Goal: Task Accomplishment & Management: Manage account settings

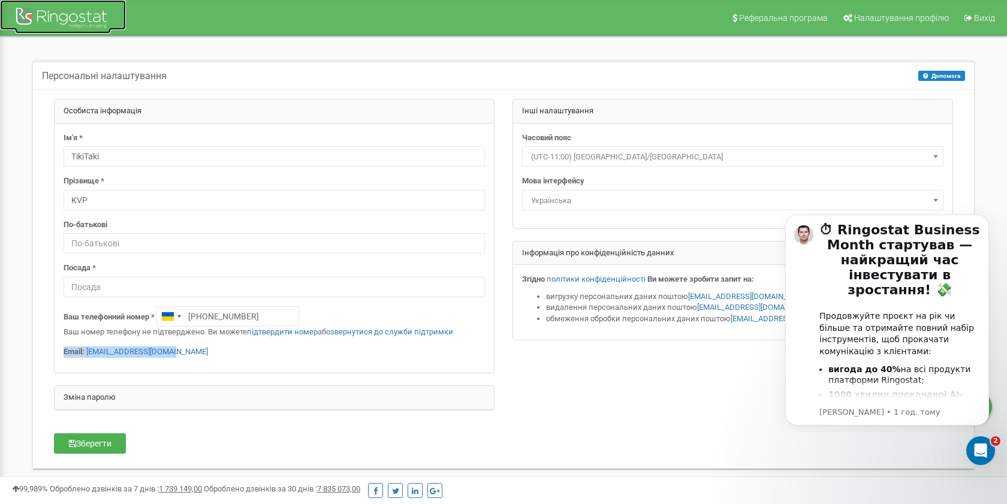
click at [75, 25] on div at bounding box center [63, 19] width 96 height 29
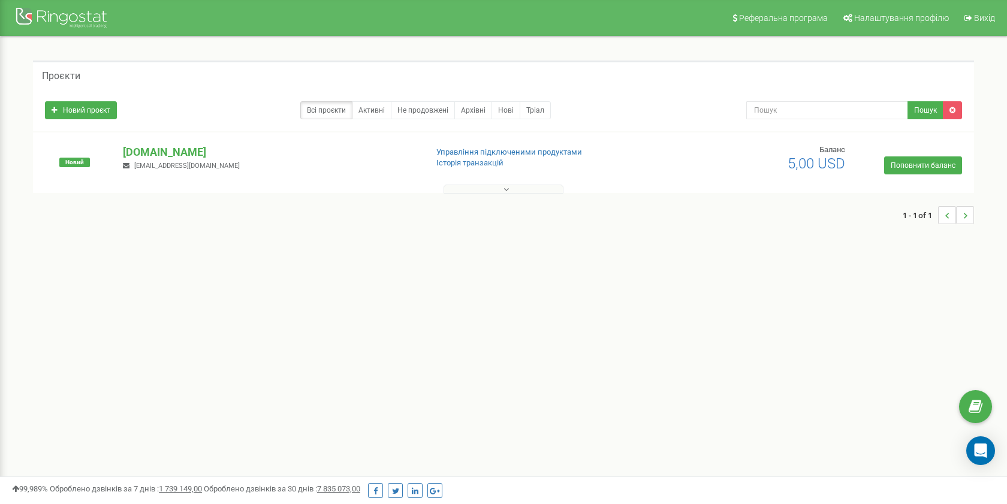
click at [188, 151] on p "tikitaki.com.ua" at bounding box center [270, 152] width 294 height 16
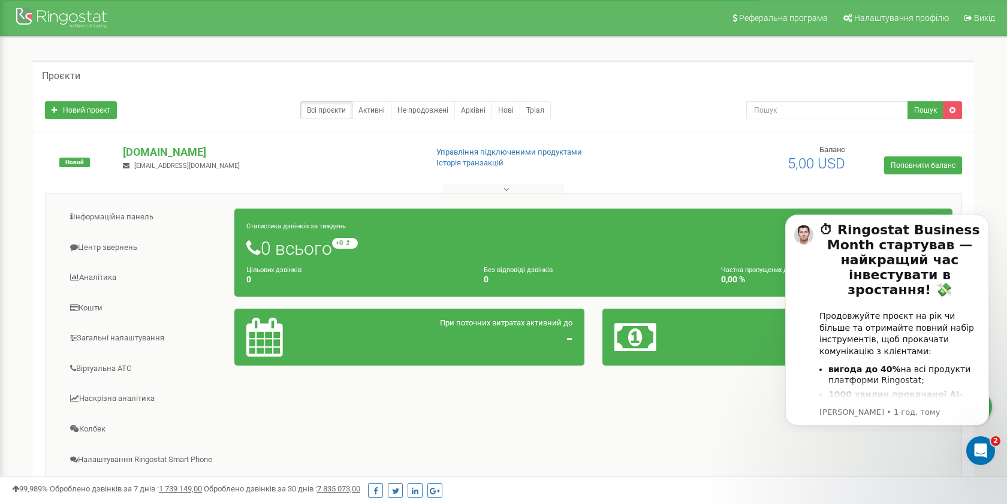
click at [690, 388] on div "Інформаційна панель Центр звернень Аналiтика Кошти" at bounding box center [503, 384] width 917 height 383
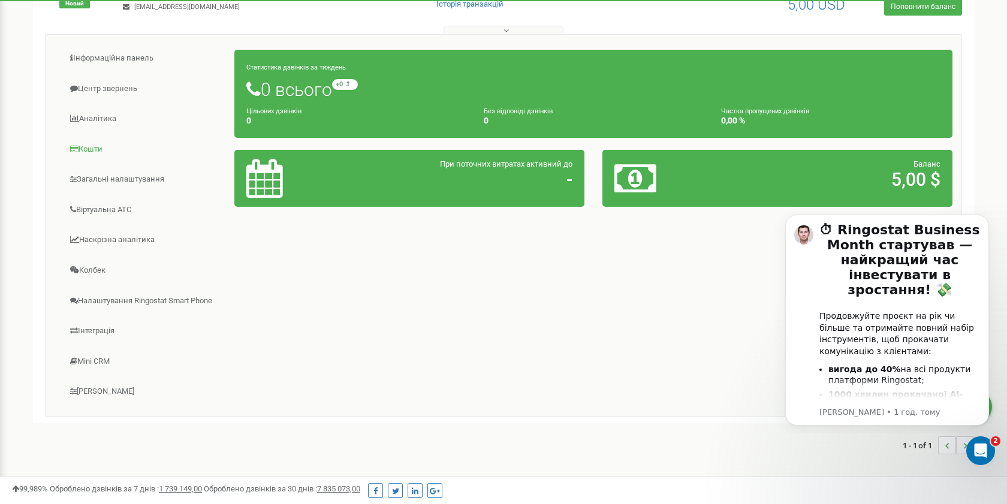
scroll to position [166, 0]
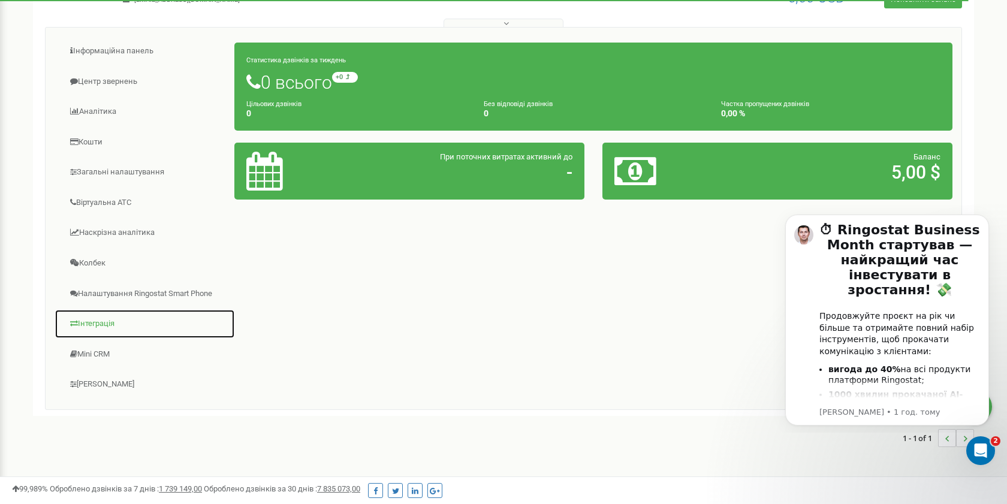
click at [113, 325] on link "Інтеграція" at bounding box center [145, 323] width 180 height 29
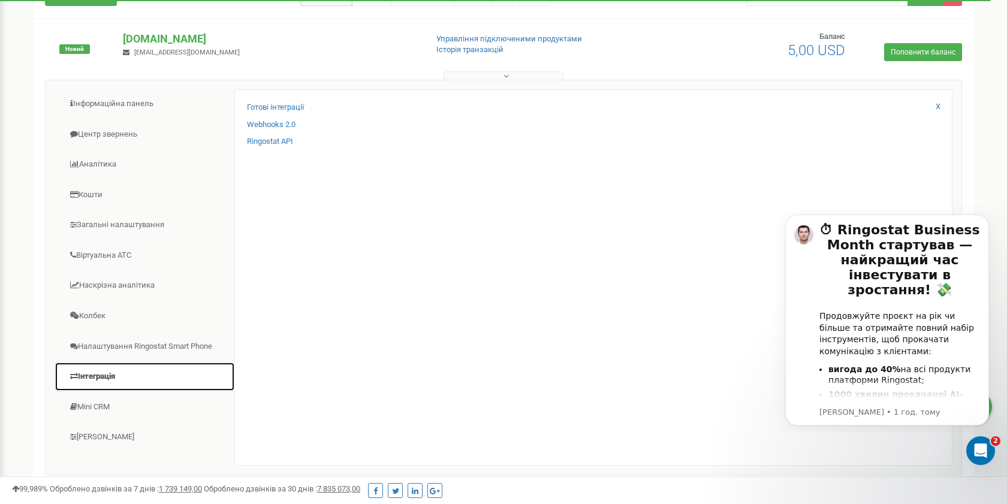
scroll to position [110, 0]
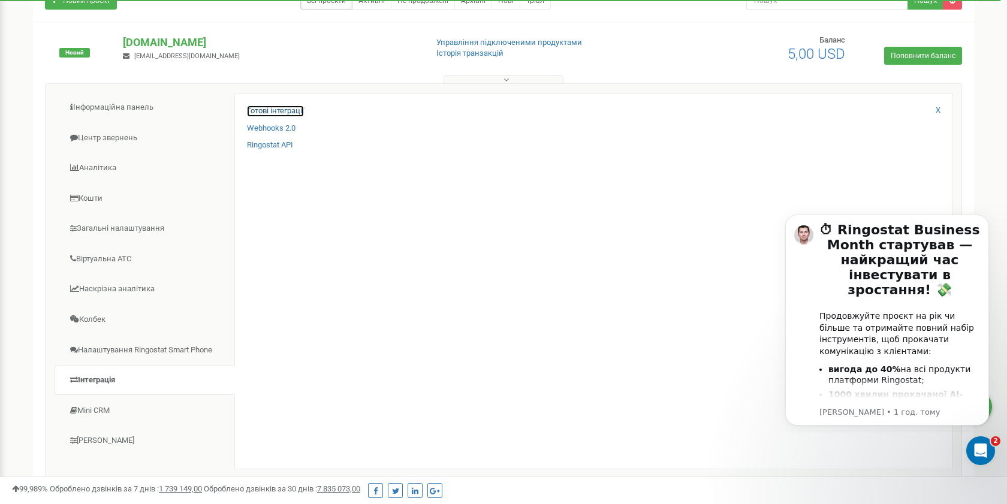
click at [290, 108] on link "Готові інтеграції" at bounding box center [275, 110] width 57 height 11
click at [964, 442] on html at bounding box center [978, 448] width 29 height 29
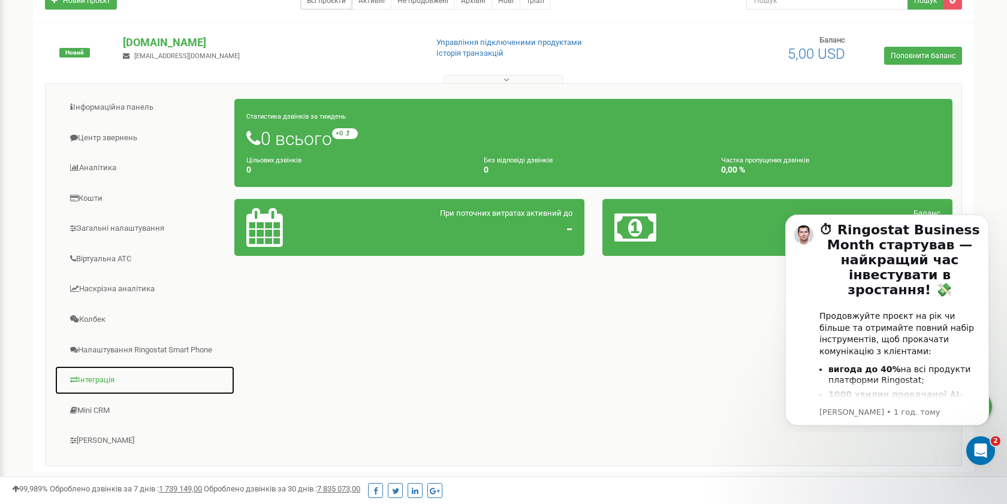
click at [113, 383] on link "Інтеграція" at bounding box center [145, 379] width 180 height 29
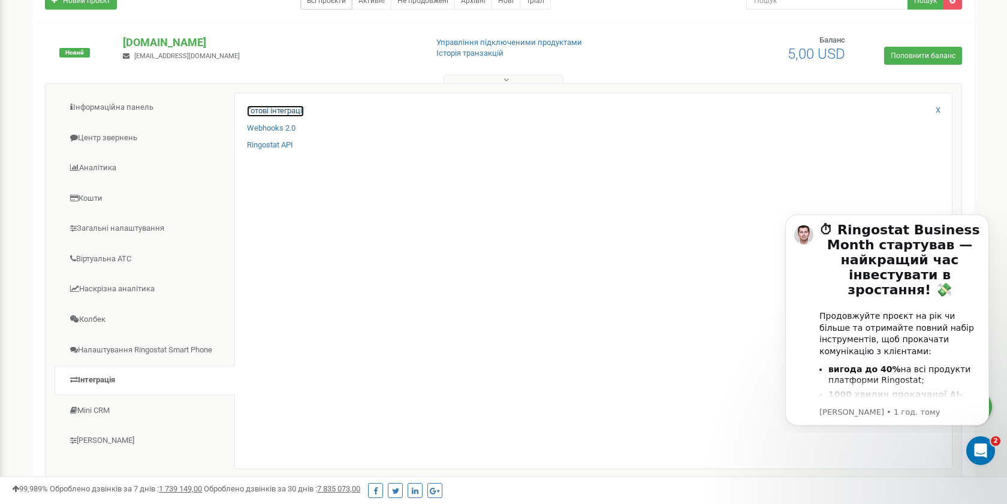
click at [293, 109] on link "Готові інтеграції" at bounding box center [275, 110] width 57 height 11
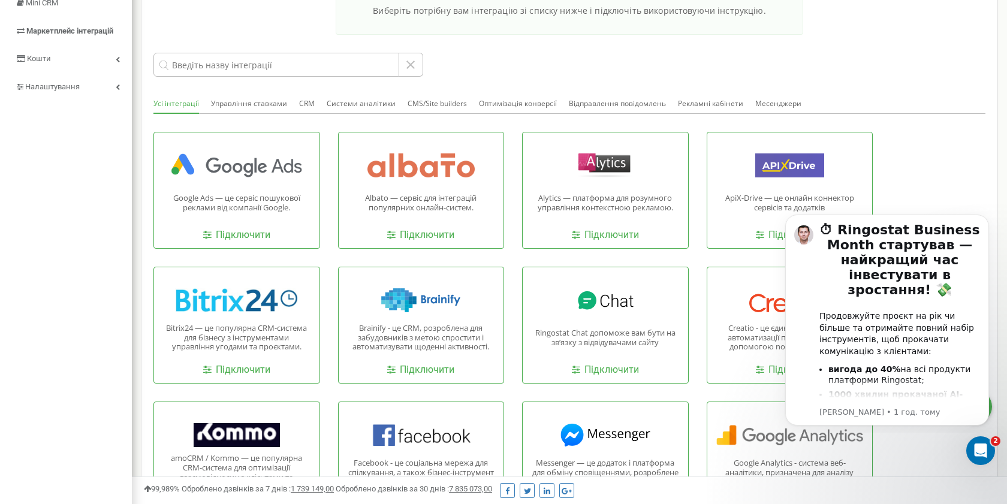
scroll to position [189, 0]
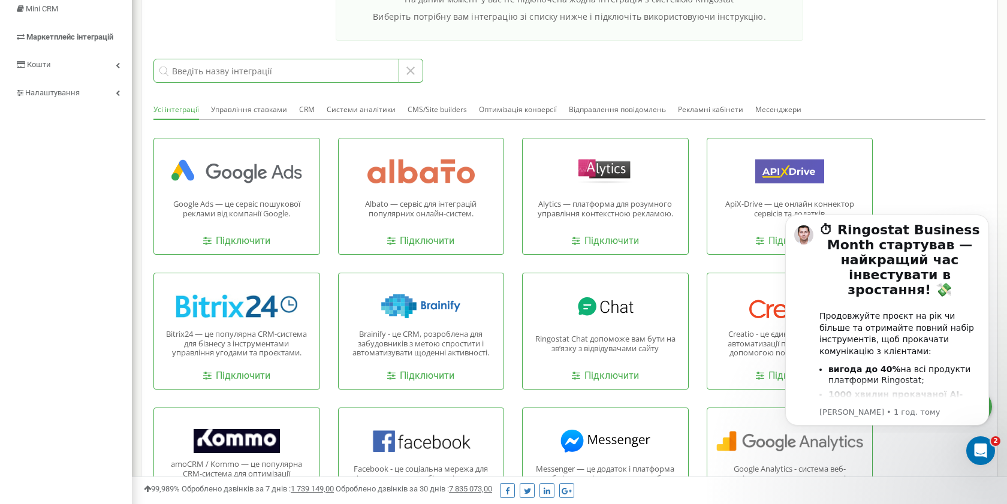
click at [370, 72] on input at bounding box center [276, 71] width 246 height 24
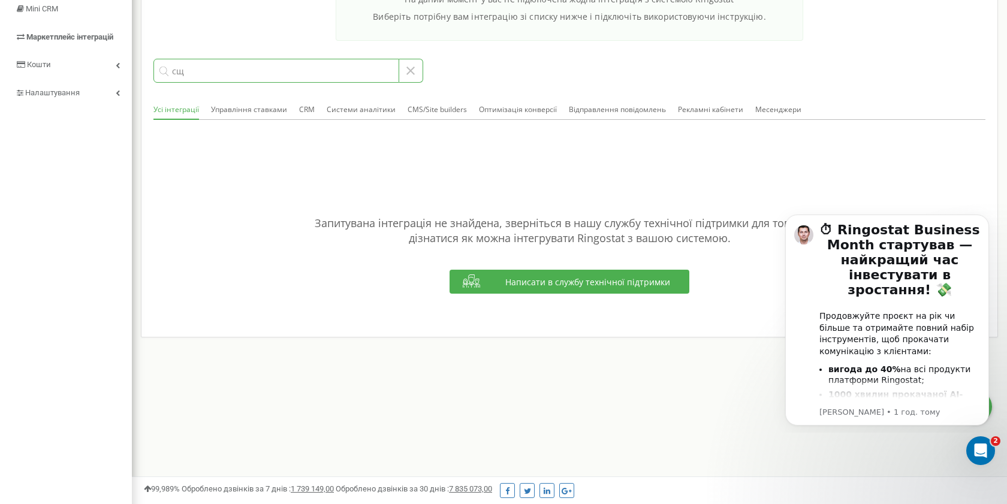
type input "с"
type input "л"
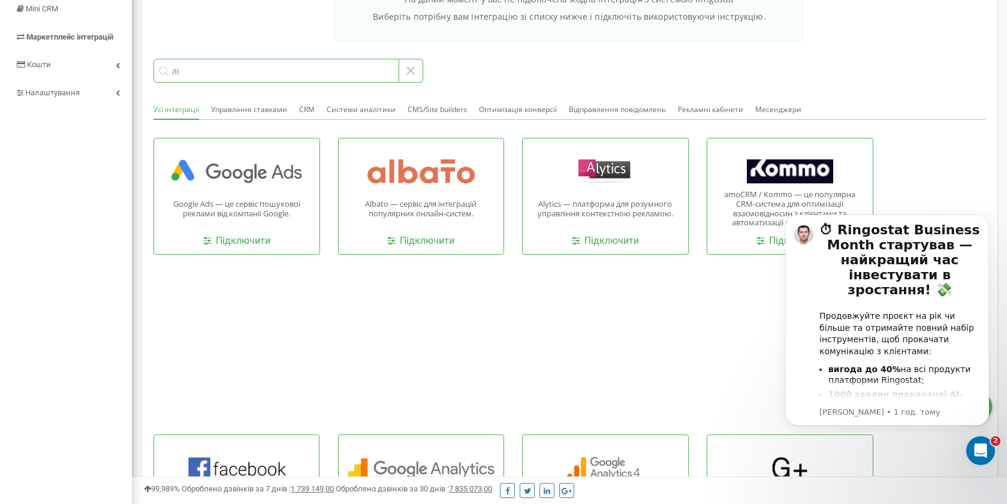
type input "л"
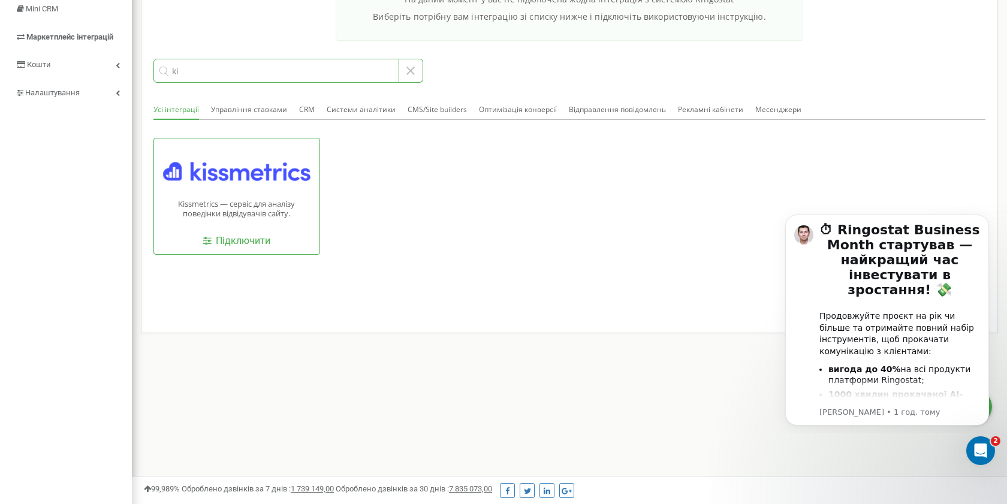
type input "k"
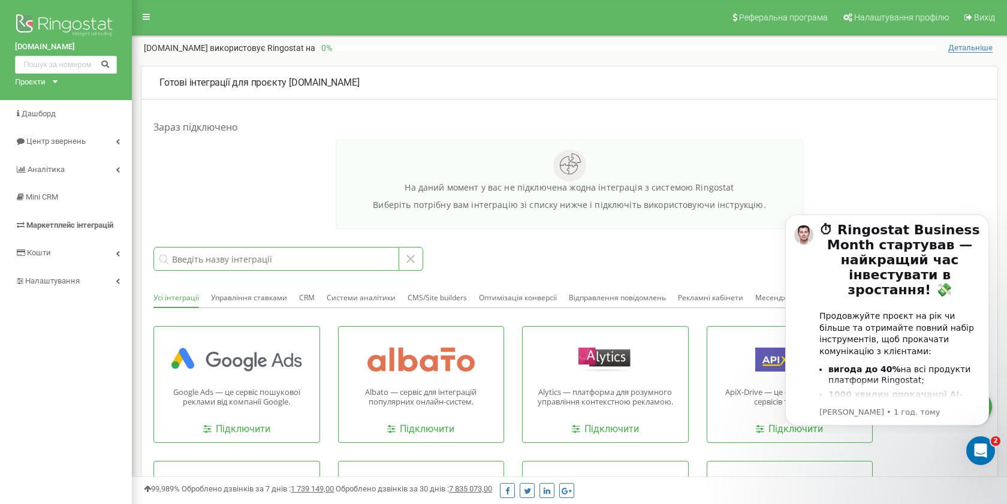
scroll to position [0, 0]
click at [79, 283] on span "Налаштування" at bounding box center [52, 281] width 54 height 9
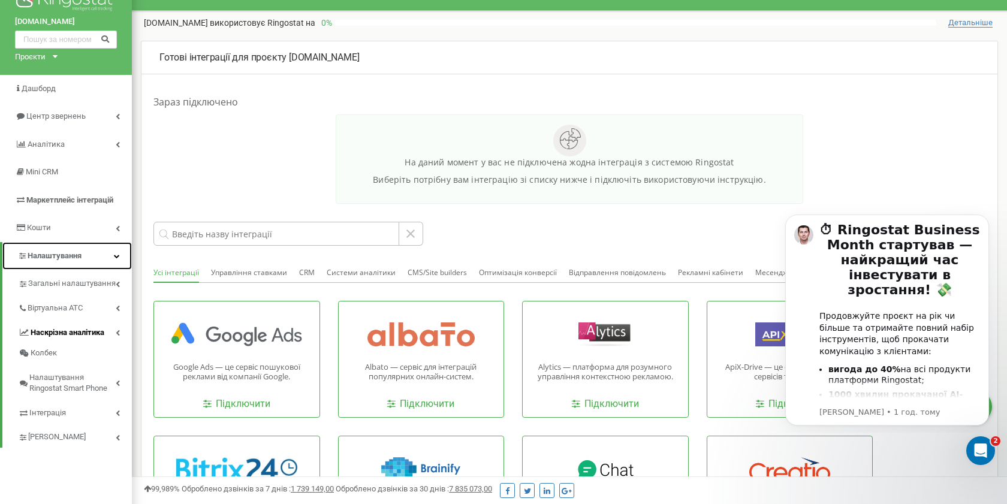
scroll to position [34, 0]
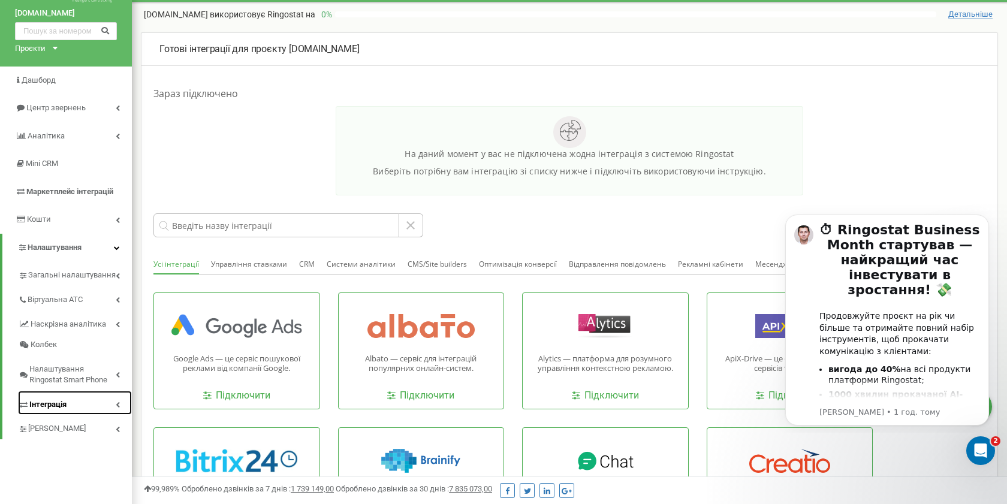
click at [75, 400] on link "Інтеграція" at bounding box center [75, 403] width 114 height 25
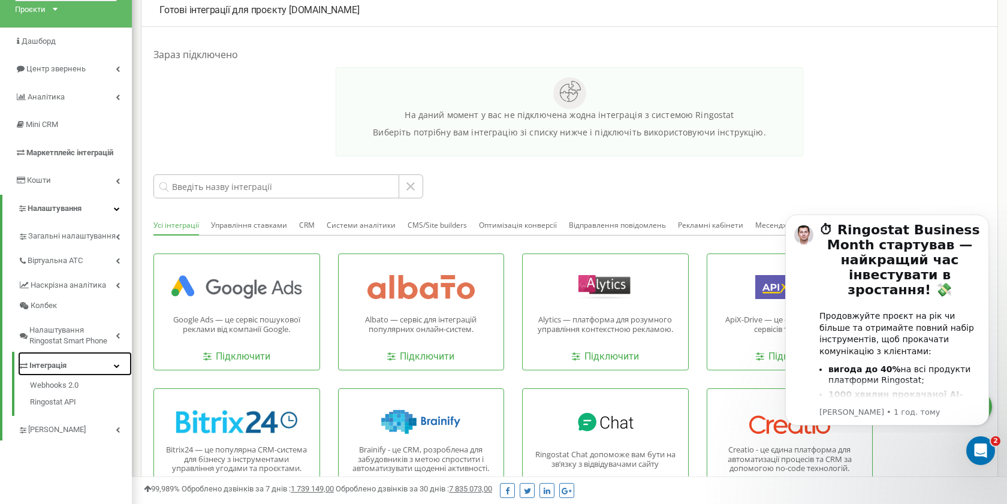
scroll to position [92, 0]
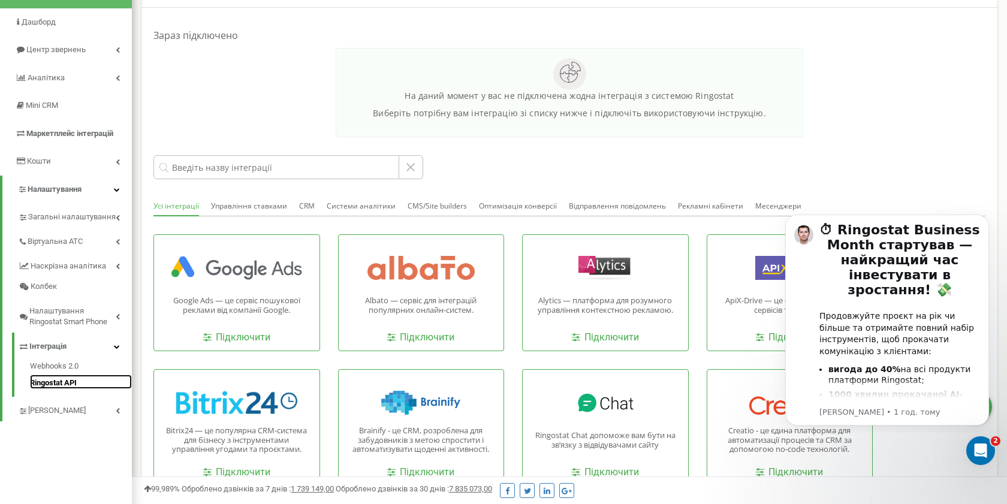
click at [73, 382] on link "Ringostat API" at bounding box center [81, 381] width 102 height 14
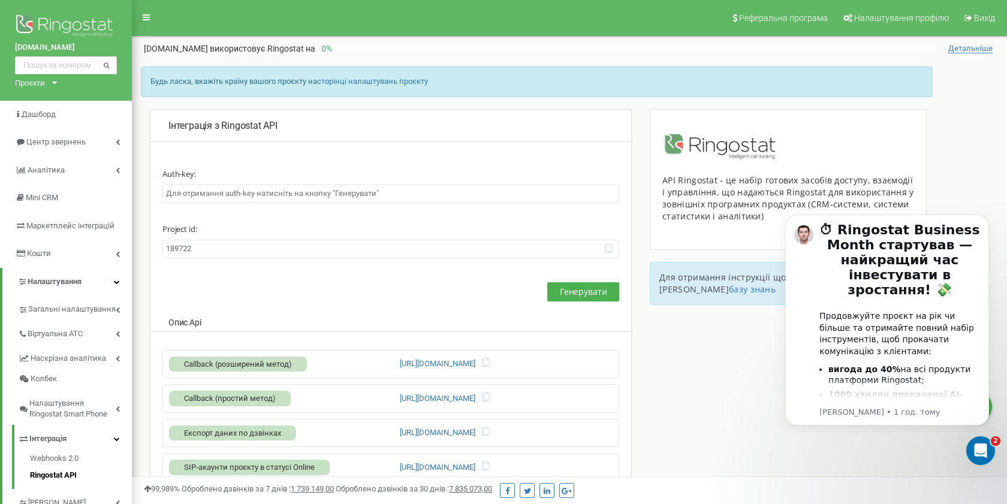
click at [308, 240] on input "189722" at bounding box center [390, 249] width 457 height 19
click at [284, 197] on input "text" at bounding box center [390, 194] width 457 height 19
click at [577, 292] on span "Генерувати" at bounding box center [583, 291] width 47 height 11
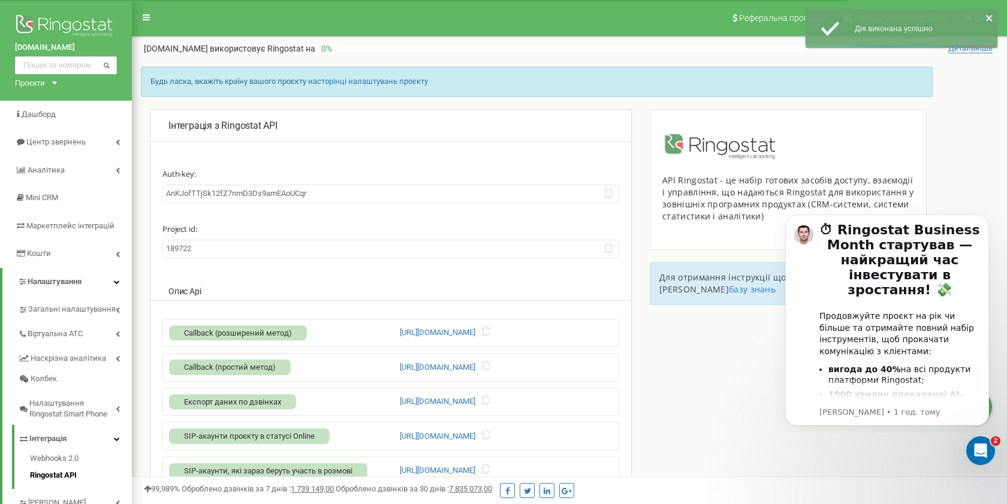
click at [407, 195] on input "AnKJofTTjSk12fZ7nmD3Ds9amEAoUCqr" at bounding box center [390, 194] width 457 height 19
click at [609, 198] on icon at bounding box center [608, 195] width 6 height 8
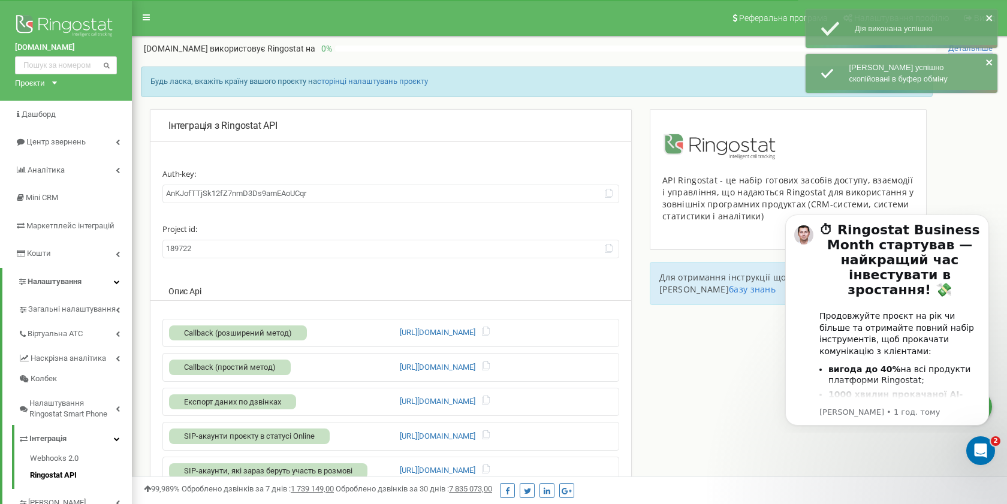
click at [177, 250] on input "189722" at bounding box center [390, 249] width 457 height 19
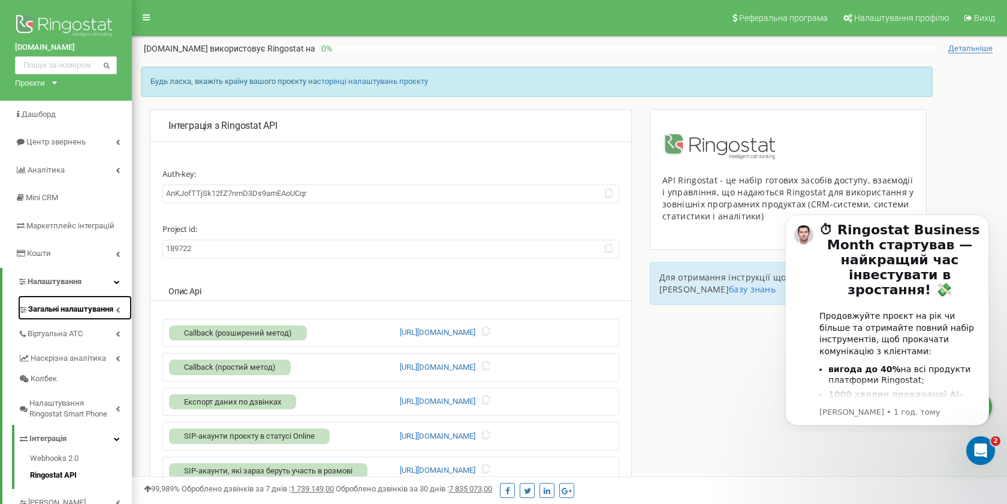
click at [93, 310] on span "Загальні налаштування" at bounding box center [70, 309] width 85 height 11
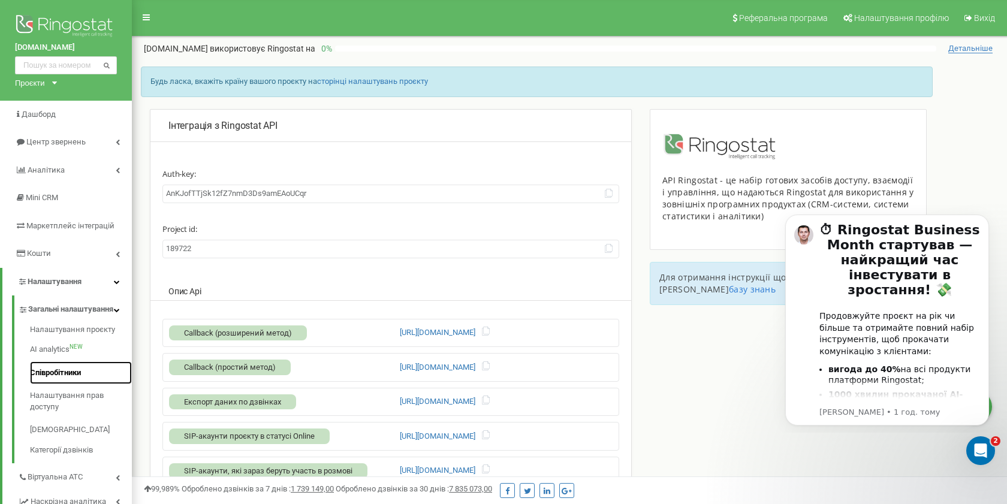
click at [64, 385] on link "Співробітники" at bounding box center [81, 372] width 102 height 23
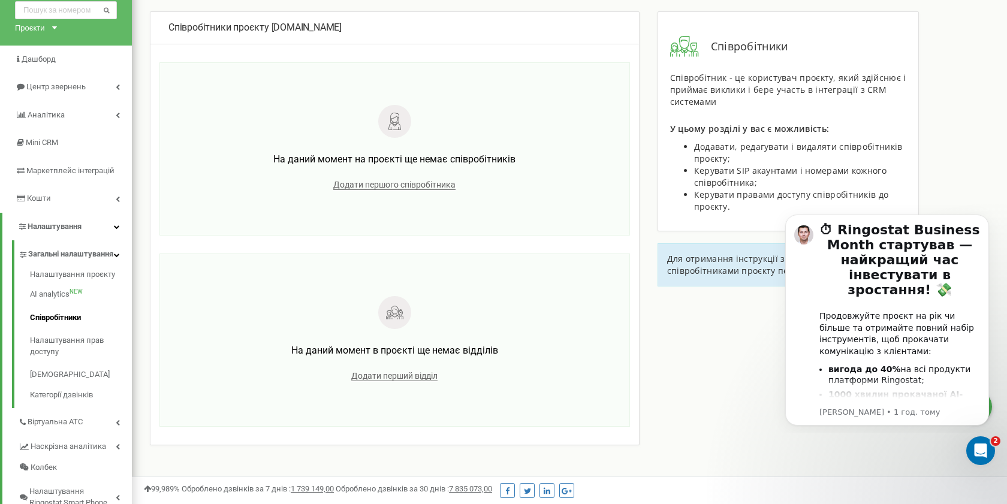
scroll to position [61, 0]
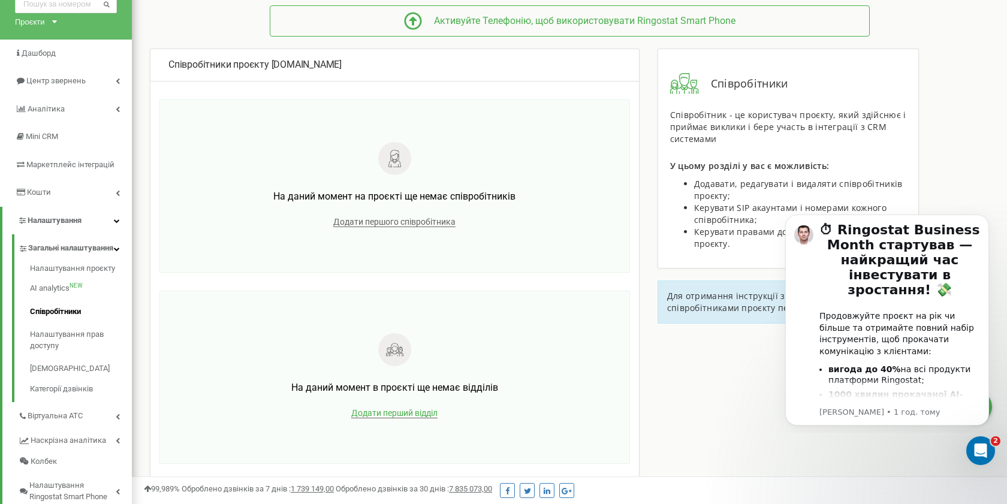
click at [394, 410] on span "Додати перший відділ" at bounding box center [394, 413] width 86 height 10
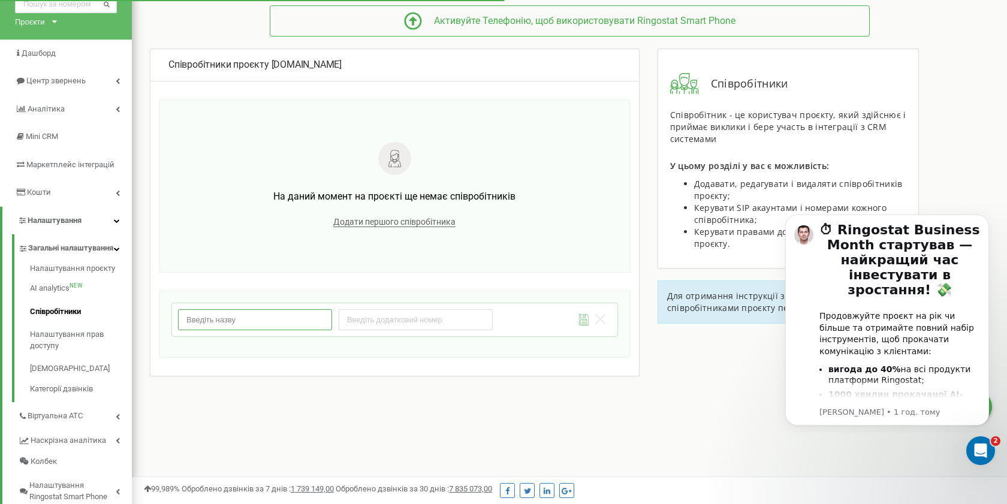
click at [291, 321] on input "text" at bounding box center [255, 319] width 154 height 21
type input "Sales"
click at [354, 320] on input "number" at bounding box center [416, 319] width 154 height 21
type input "100"
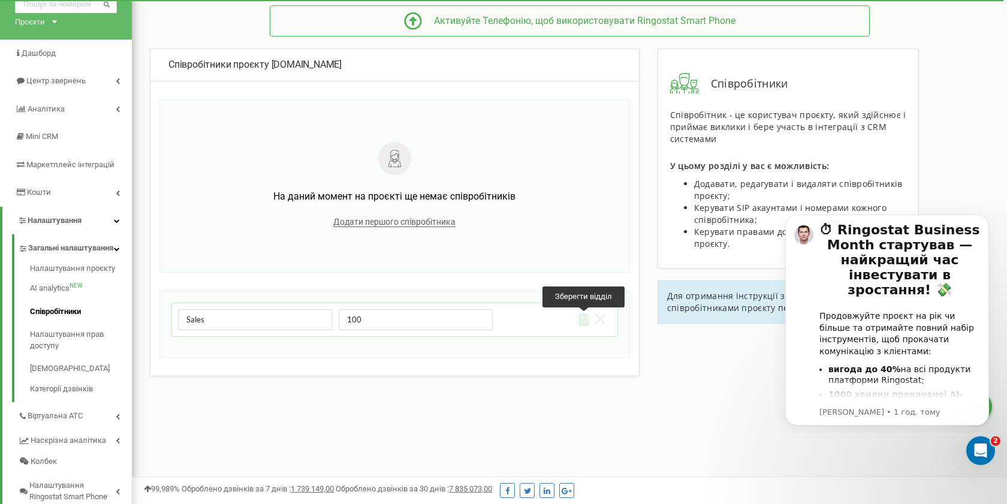
click at [581, 319] on icon at bounding box center [584, 319] width 10 height 11
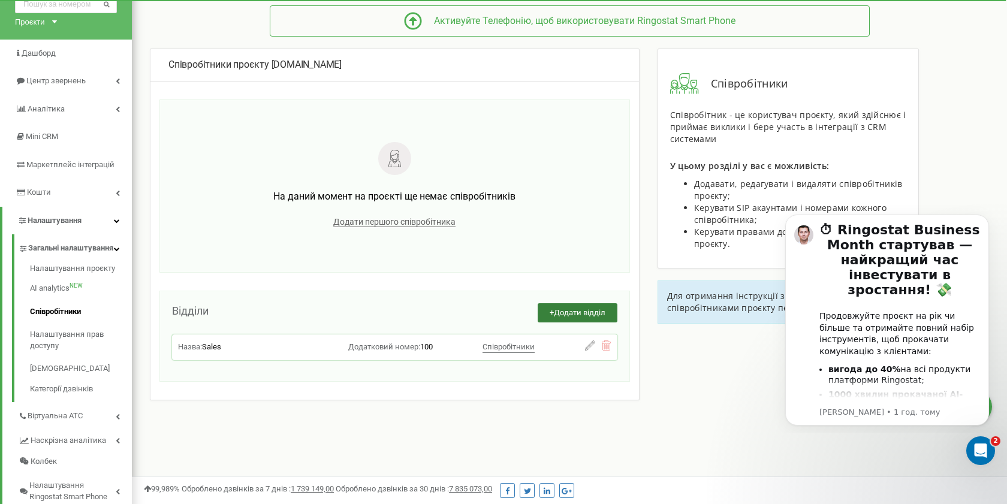
click at [588, 315] on span "Додати відділ" at bounding box center [580, 312] width 52 height 9
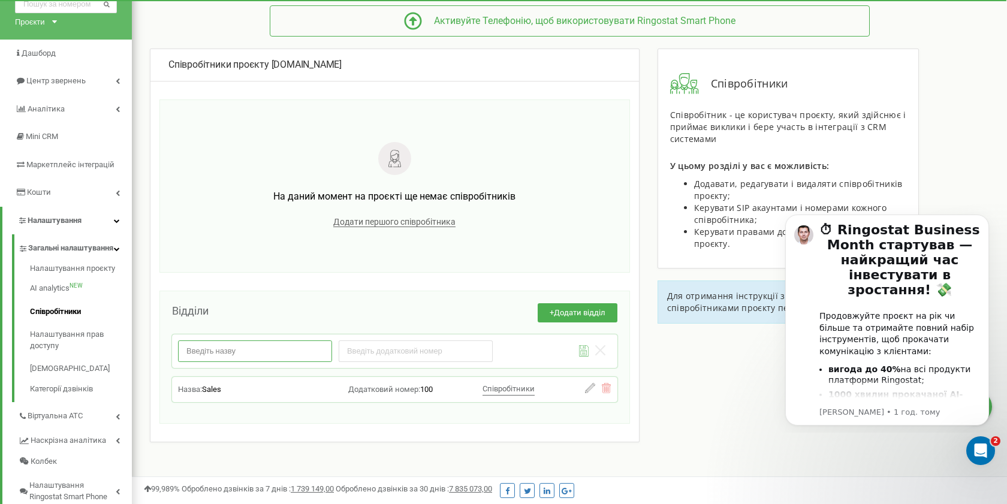
click at [301, 347] on input "text" at bounding box center [255, 350] width 154 height 21
type input "Other"
click at [365, 352] on input "number" at bounding box center [416, 350] width 154 height 21
type input "300"
click at [579, 349] on icon at bounding box center [584, 350] width 10 height 11
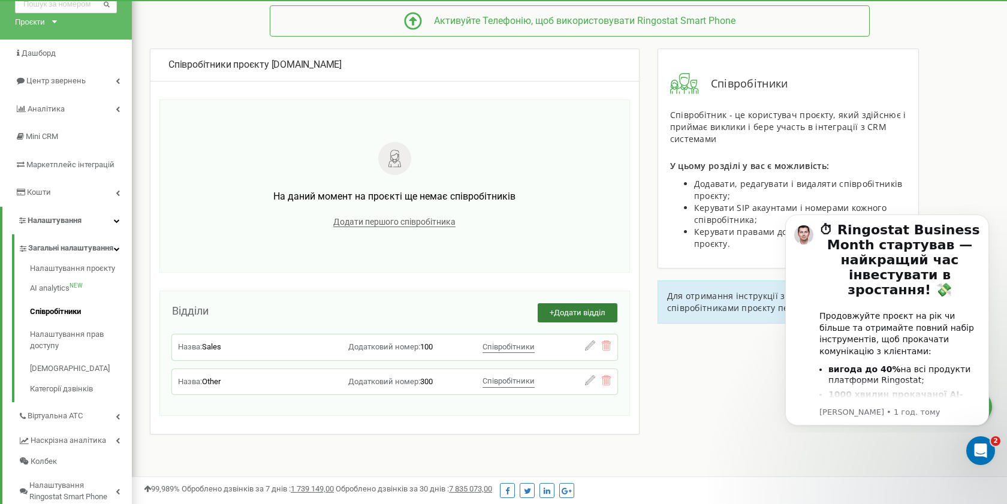
click at [564, 310] on span "Додати відділ" at bounding box center [580, 312] width 52 height 9
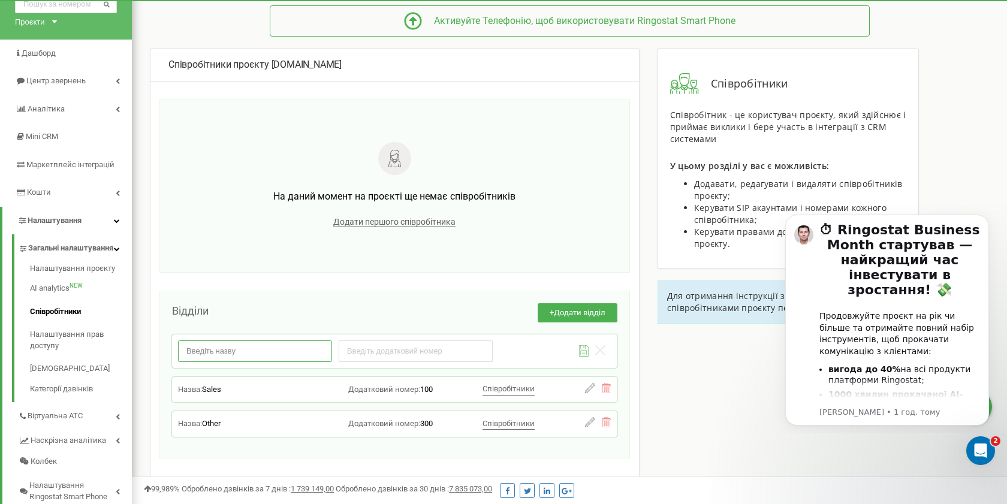
click at [292, 348] on input "text" at bounding box center [255, 350] width 154 height 21
type input "Tender"
click at [391, 358] on input "number" at bounding box center [416, 350] width 154 height 21
type input "200"
click at [579, 350] on icon at bounding box center [584, 350] width 10 height 11
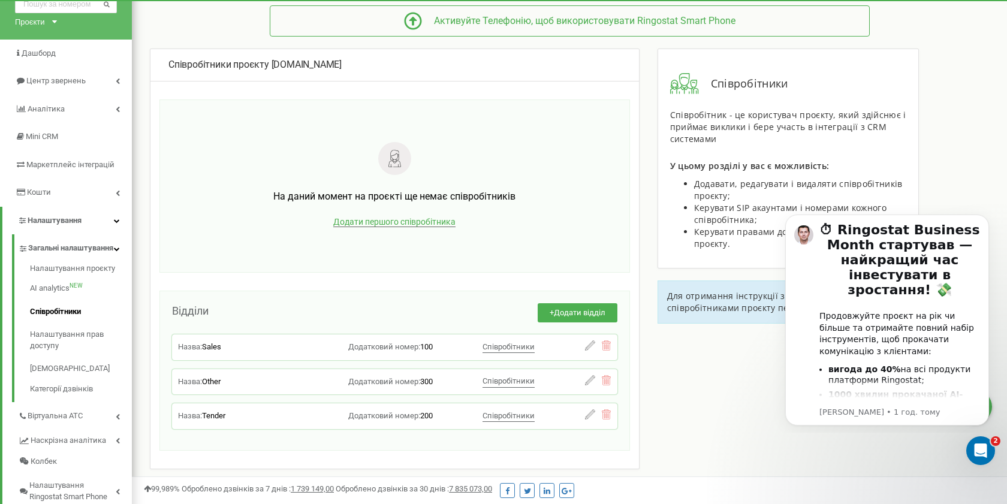
click at [438, 221] on span "Додати першого співробітника" at bounding box center [394, 222] width 122 height 10
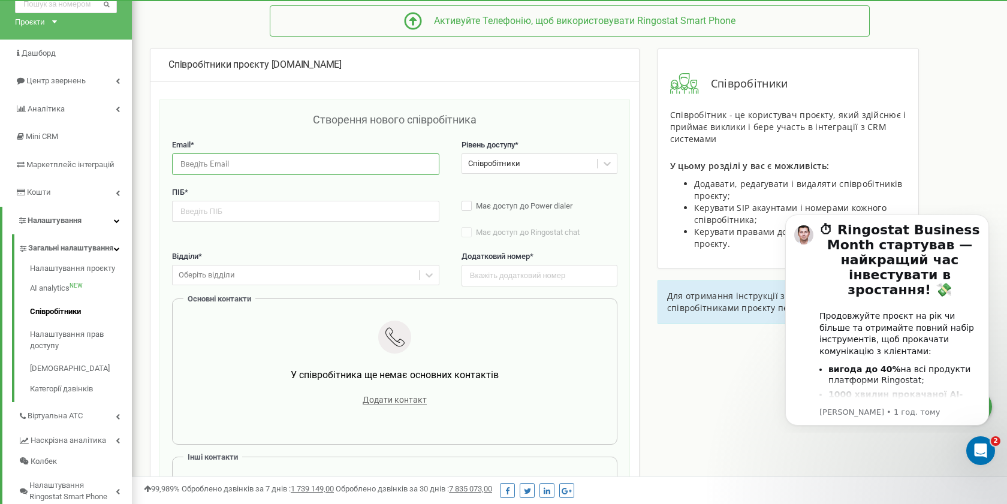
click at [364, 161] on input "email" at bounding box center [305, 163] width 267 height 21
click at [349, 167] on input "email" at bounding box center [305, 163] width 267 height 21
paste input "[EMAIL_ADDRESS][DOMAIN_NAME]"
type input "[EMAIL_ADDRESS][DOMAIN_NAME]"
click at [319, 209] on input "text" at bounding box center [305, 211] width 267 height 21
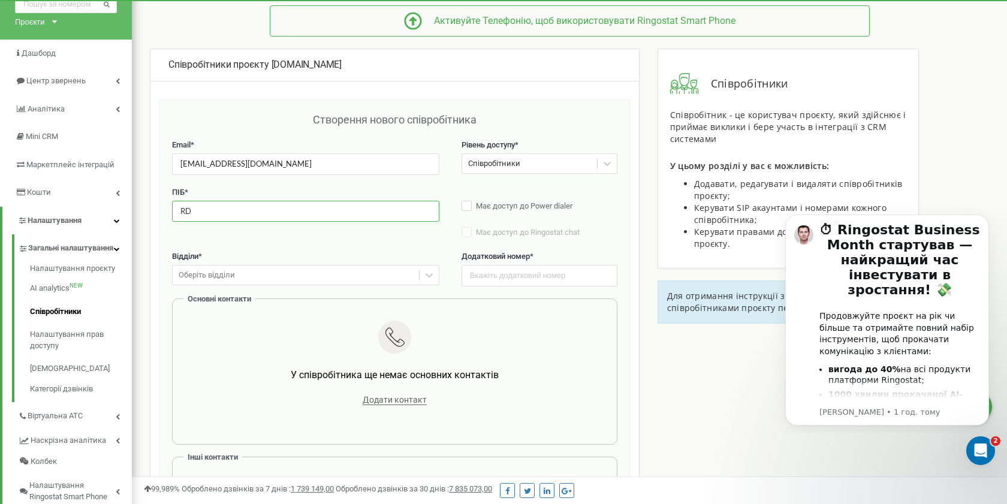
type input "R"
click at [471, 206] on label "Має доступ до Power dialer" at bounding box center [539, 207] width 156 height 12
click at [470, 228] on label "Має доступ до Ringostat chat" at bounding box center [539, 233] width 156 height 12
click at [471, 210] on label "Має доступ до Power dialer" at bounding box center [539, 207] width 156 height 12
type input "КВП"
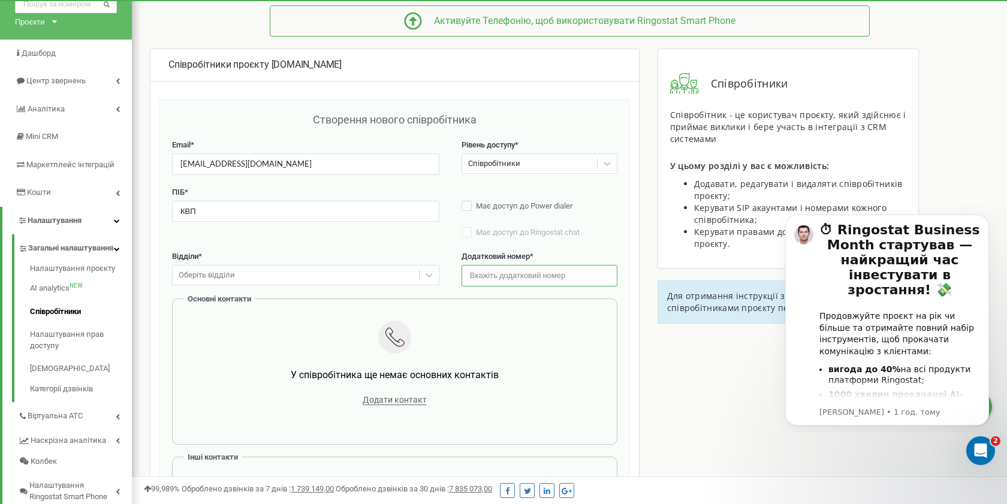
click at [500, 270] on input "text" at bounding box center [539, 275] width 156 height 21
type input "101"
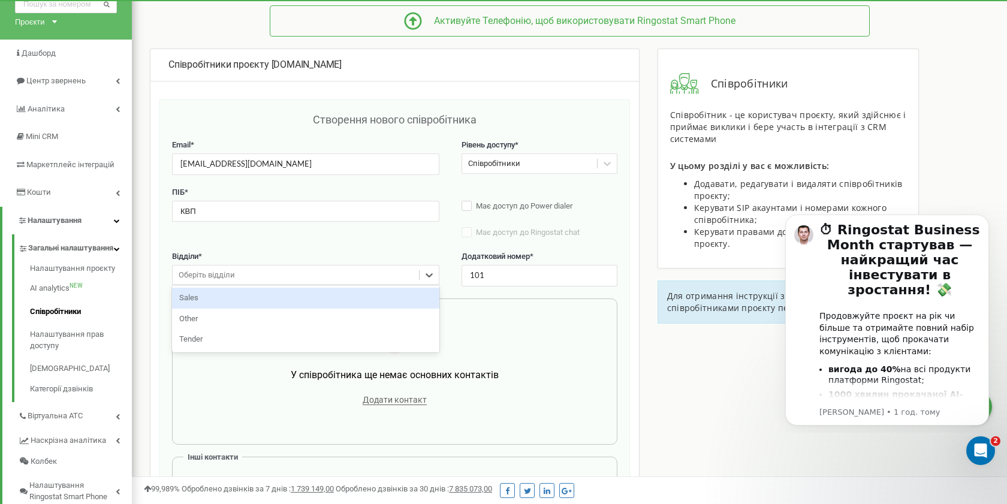
click at [398, 272] on div "Оберіть відділи" at bounding box center [296, 275] width 246 height 19
click at [359, 294] on div "Sales" at bounding box center [305, 298] width 267 height 21
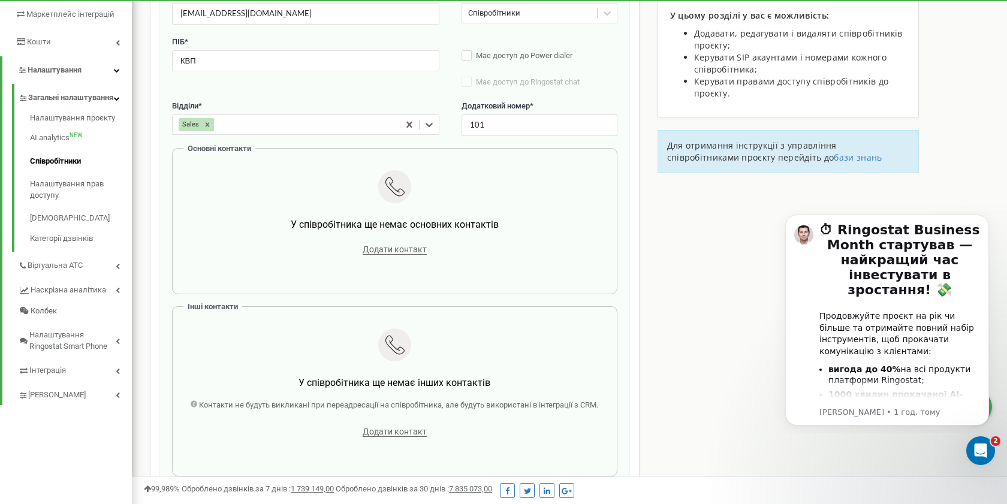
scroll to position [213, 0]
